Goal: Task Accomplishment & Management: Use online tool/utility

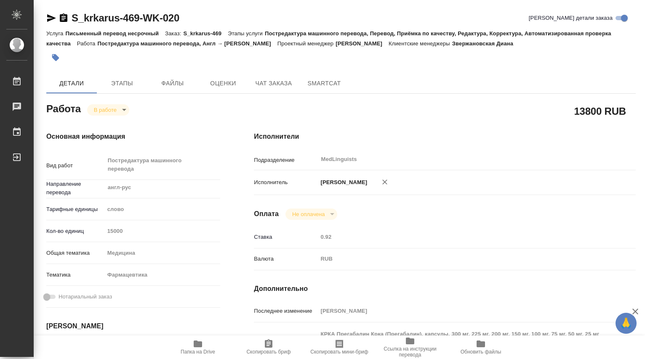
type textarea "x"
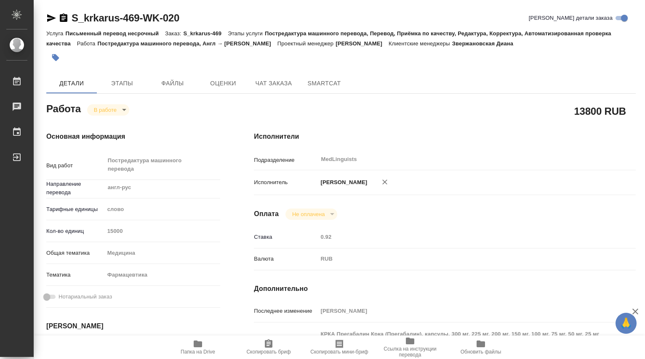
type textarea "x"
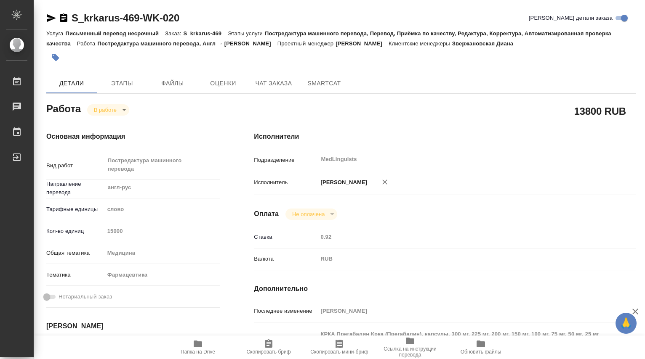
scroll to position [140, 0]
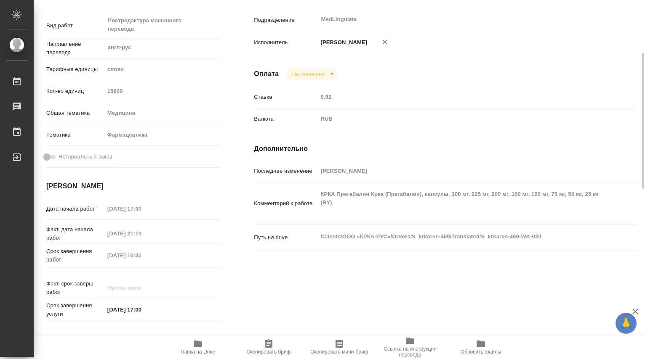
click at [194, 346] on icon "button" at bounding box center [198, 344] width 8 height 7
